Goal: Information Seeking & Learning: Learn about a topic

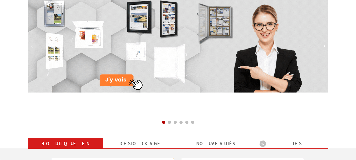
scroll to position [106, 0]
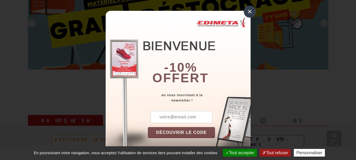
click at [246, 10] on div "×" at bounding box center [250, 12] width 12 height 12
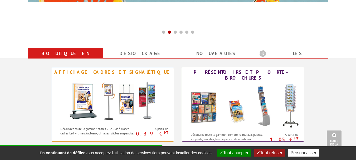
scroll to position [185, 0]
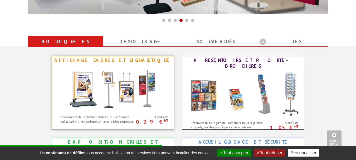
click at [124, 87] on img at bounding box center [113, 88] width 98 height 47
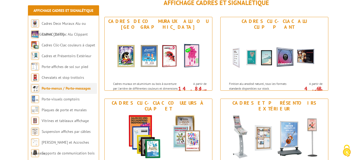
scroll to position [79, 0]
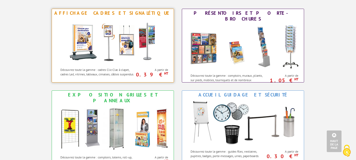
scroll to position [237, 0]
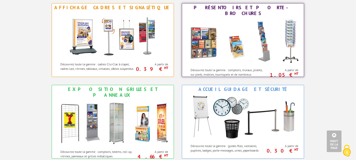
click at [264, 41] on img at bounding box center [243, 41] width 116 height 47
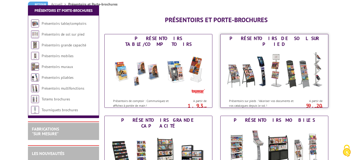
scroll to position [79, 0]
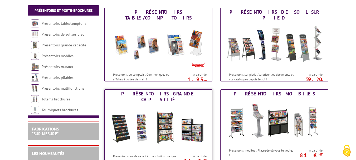
click at [168, 123] on img at bounding box center [159, 127] width 98 height 47
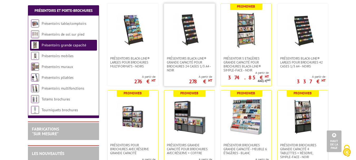
scroll to position [237, 0]
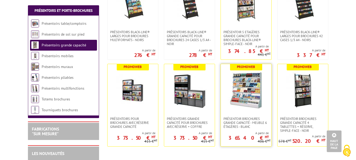
click at [234, 105] on img at bounding box center [246, 90] width 37 height 37
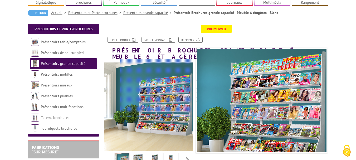
scroll to position [53, 0]
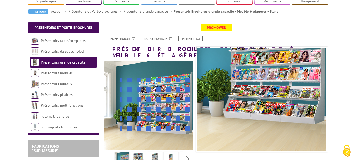
click at [184, 115] on div at bounding box center [157, 107] width 73 height 58
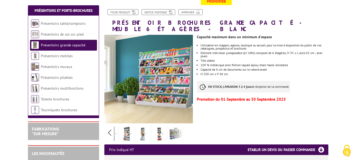
click at [188, 123] on div "Previous Next" at bounding box center [148, 132] width 89 height 18
click at [180, 126] on img at bounding box center [175, 134] width 13 height 16
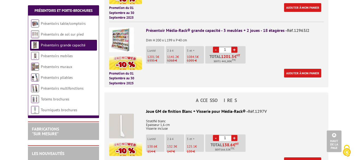
scroll to position [422, 0]
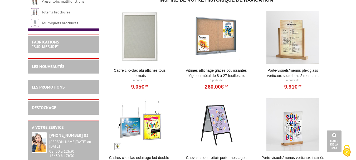
scroll to position [317, 0]
